Goal: Information Seeking & Learning: Check status

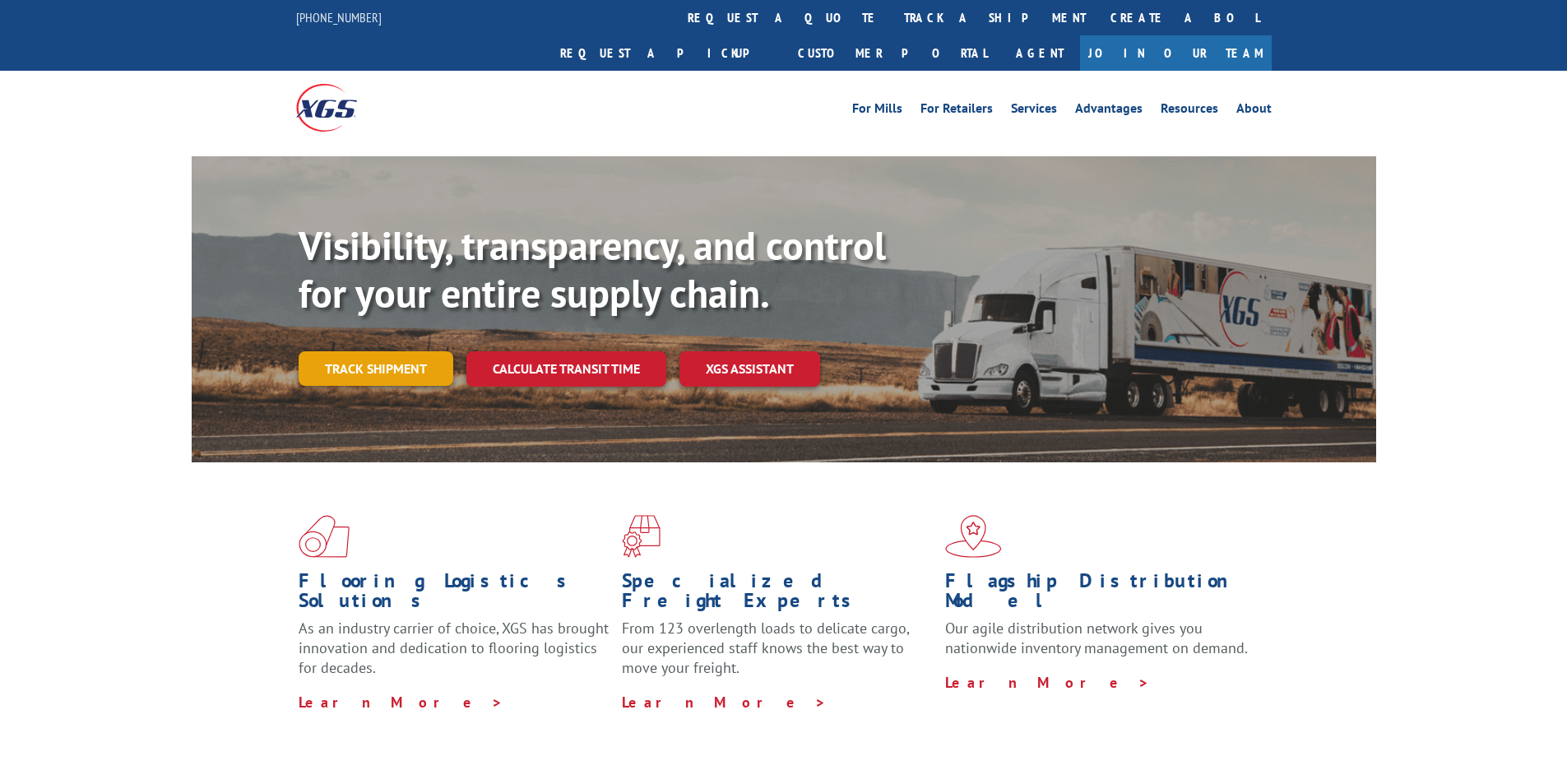
click at [402, 351] on link "Track shipment" at bounding box center [375, 368] width 155 height 35
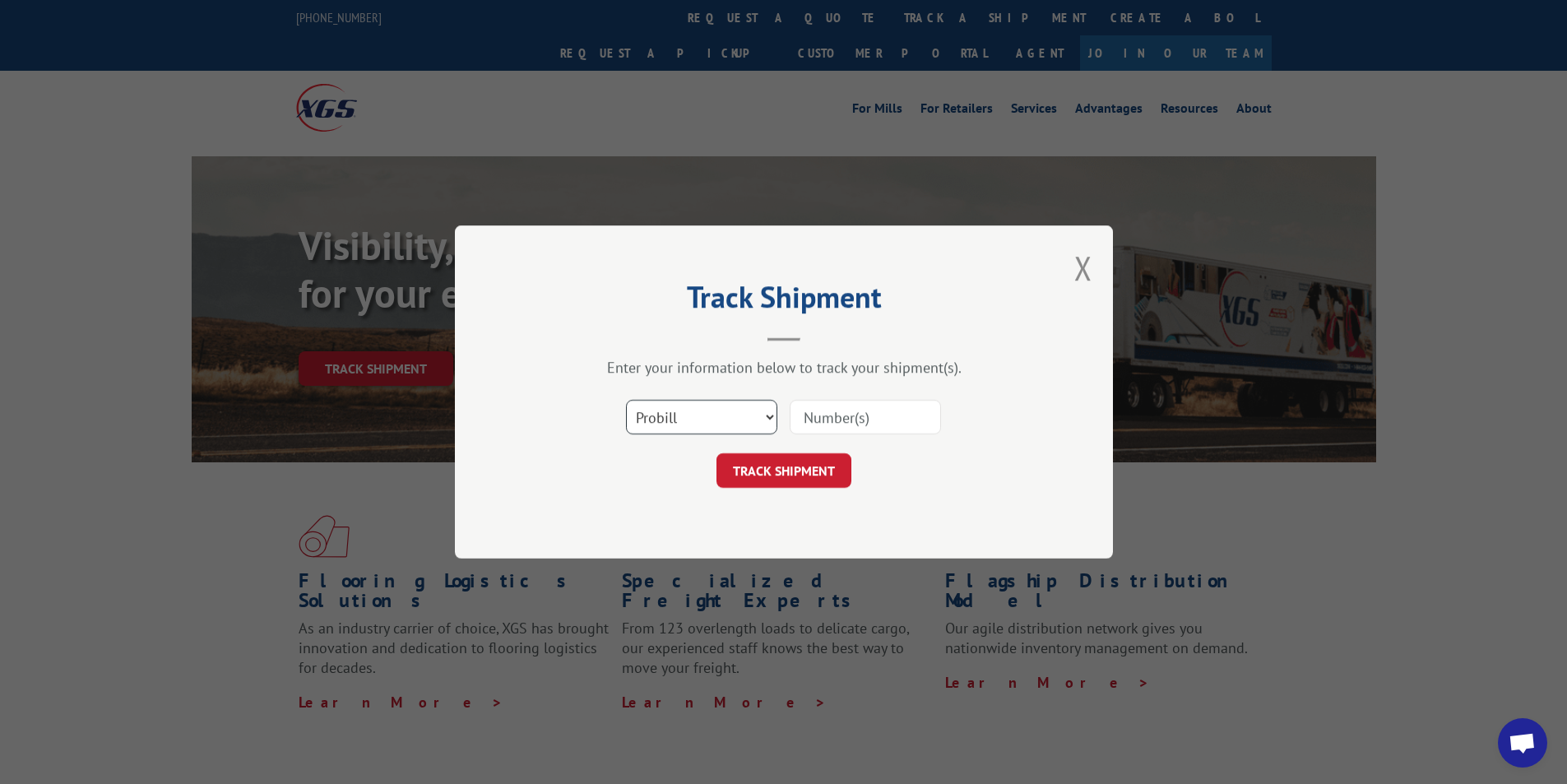
click at [681, 411] on select "Select category... Probill BOL PO" at bounding box center [701, 416] width 151 height 35
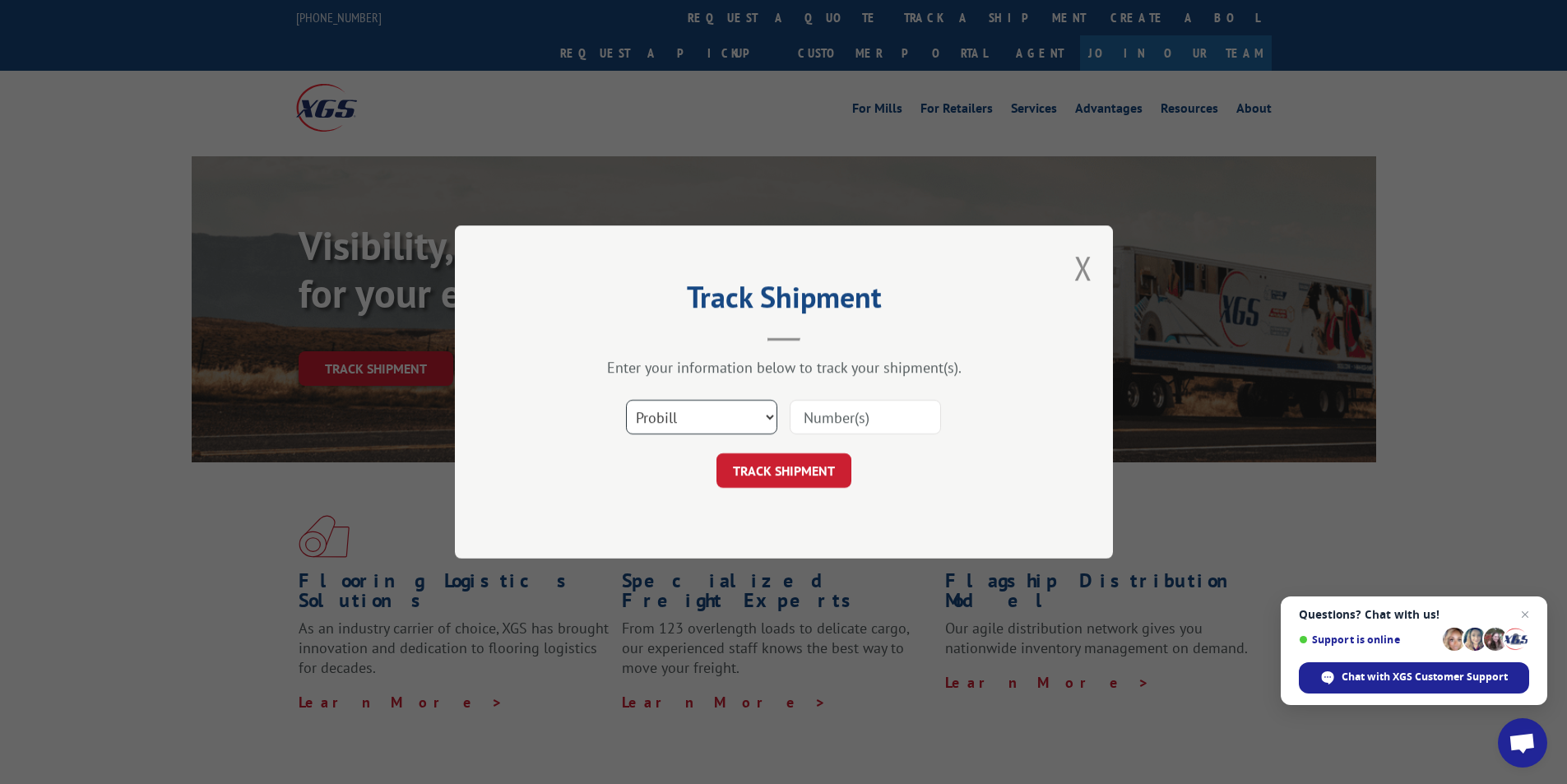
select select "bol"
click at [626, 399] on select "Select category... Probill BOL PO" at bounding box center [701, 416] width 151 height 35
click at [851, 416] on input at bounding box center [865, 416] width 151 height 35
type input "253501"
click button "TRACK SHIPMENT" at bounding box center [784, 470] width 135 height 35
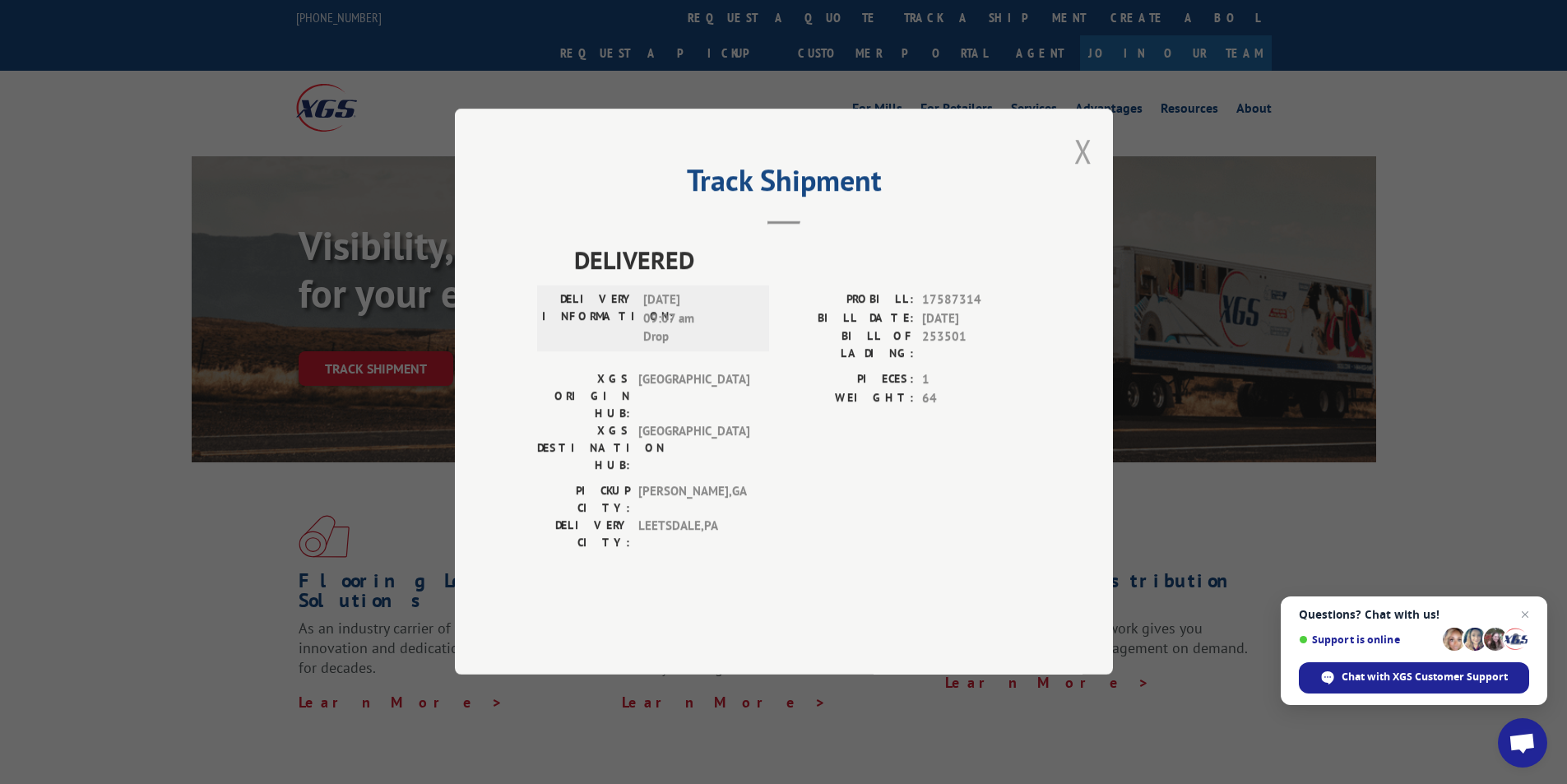
click at [1083, 173] on button "Close modal" at bounding box center [1083, 150] width 18 height 44
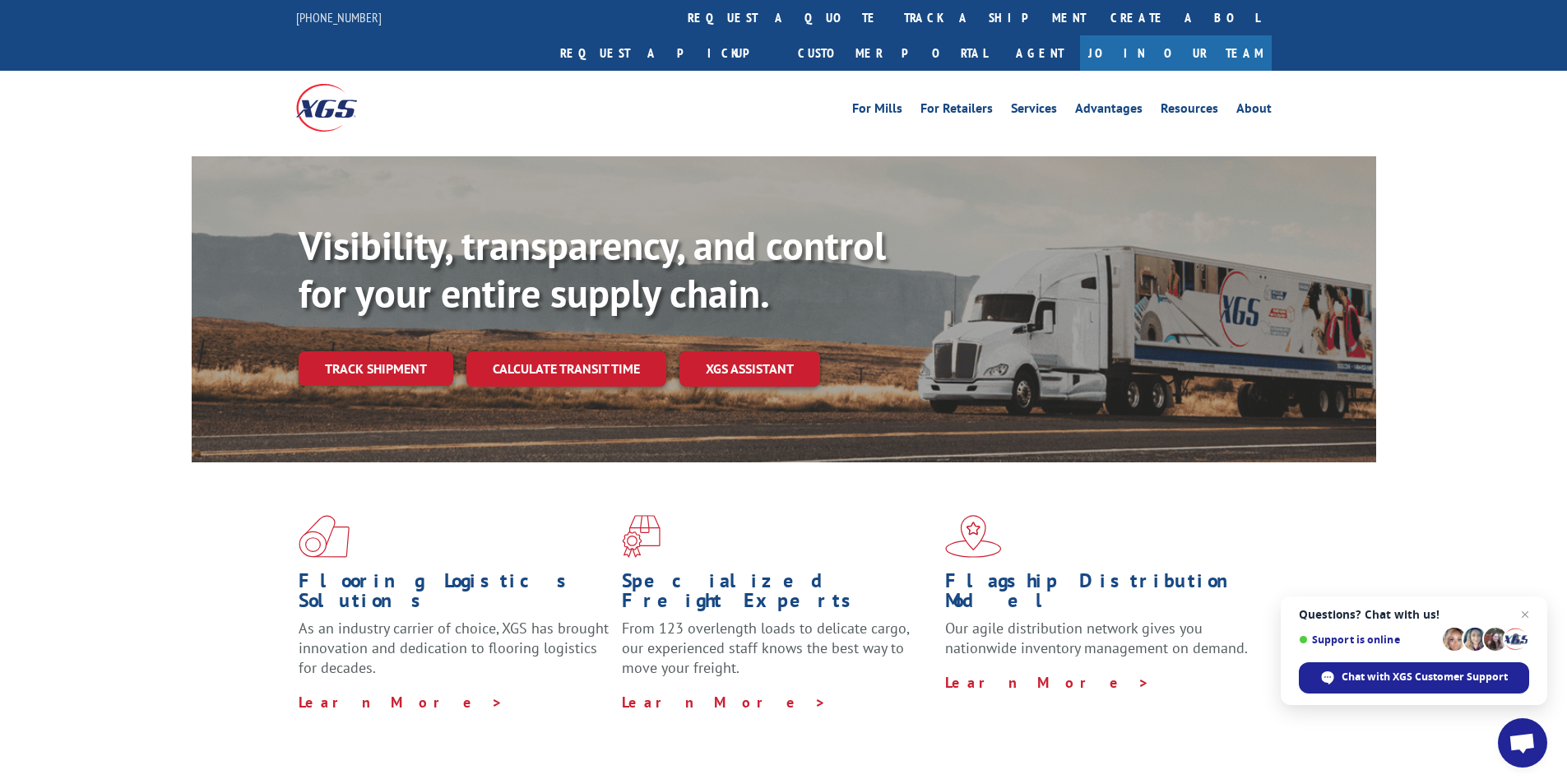
click at [157, 86] on div "For [PERSON_NAME] For Retailers Services Advantages Resources About For [PERSON…" at bounding box center [784, 107] width 1567 height 73
